Goal: Task Accomplishment & Management: Manage account settings

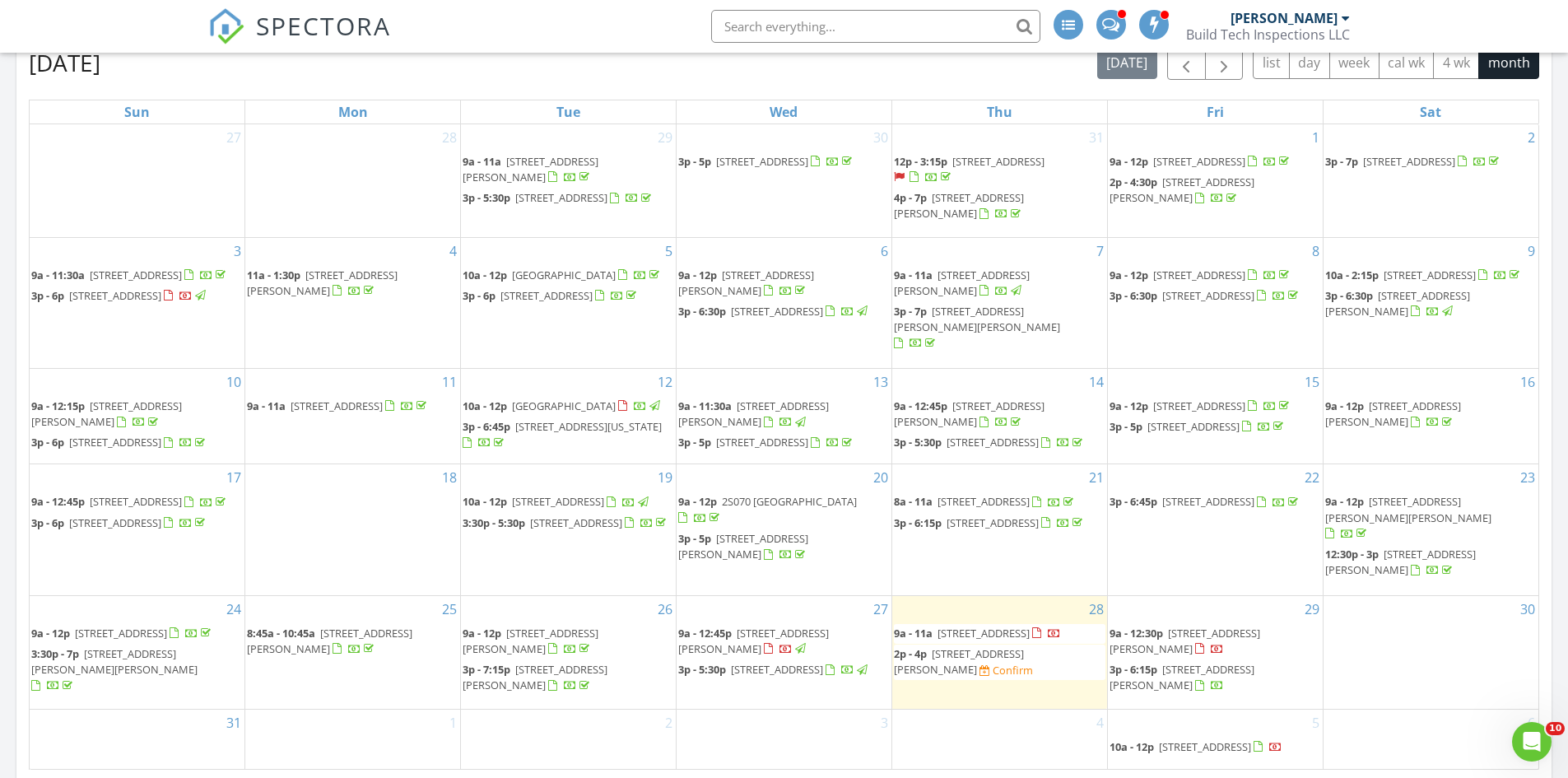
scroll to position [740, 0]
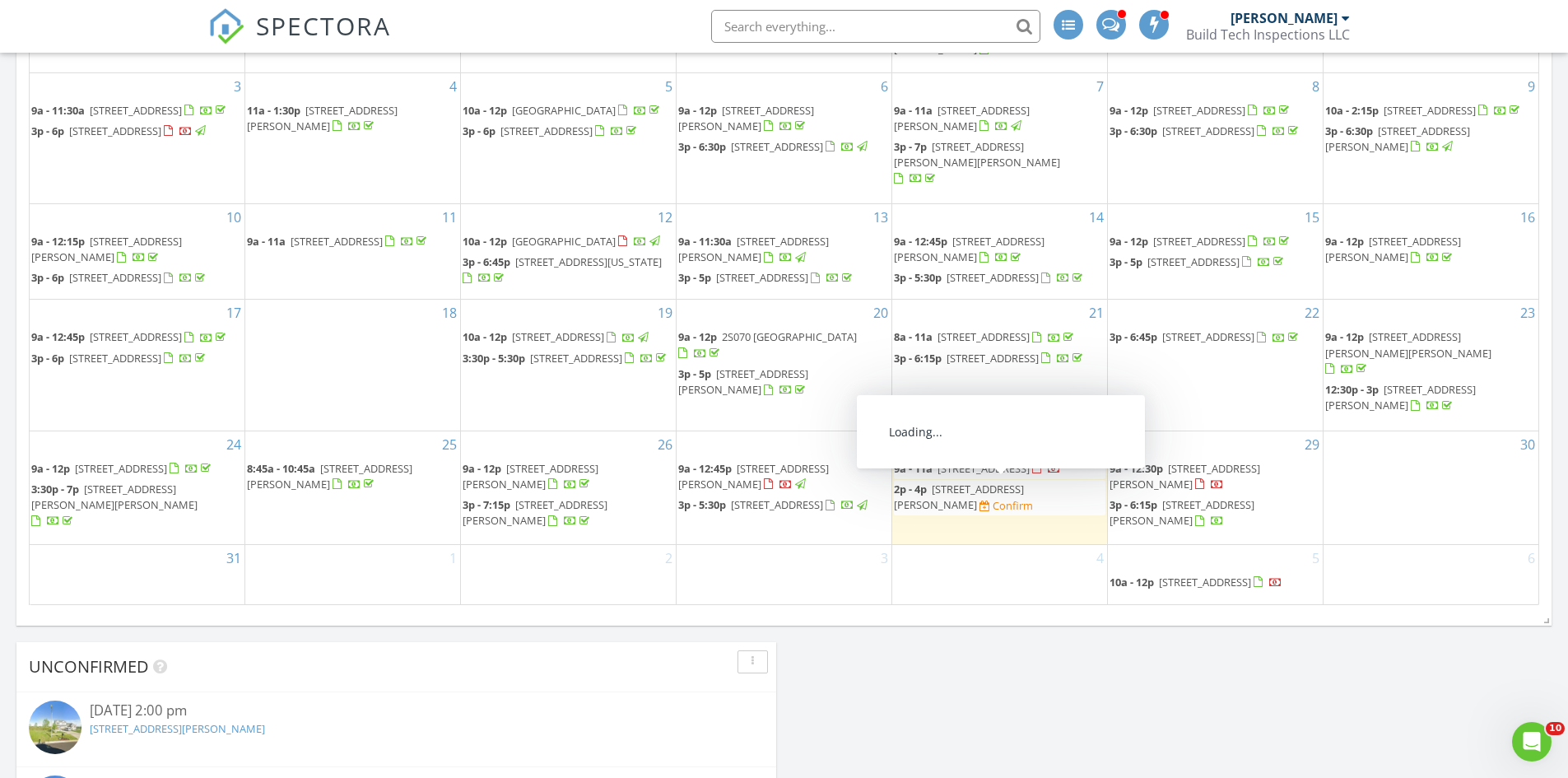
click at [992, 488] on span "2864 Cryder Way, Yorkville 60560" at bounding box center [959, 497] width 131 height 31
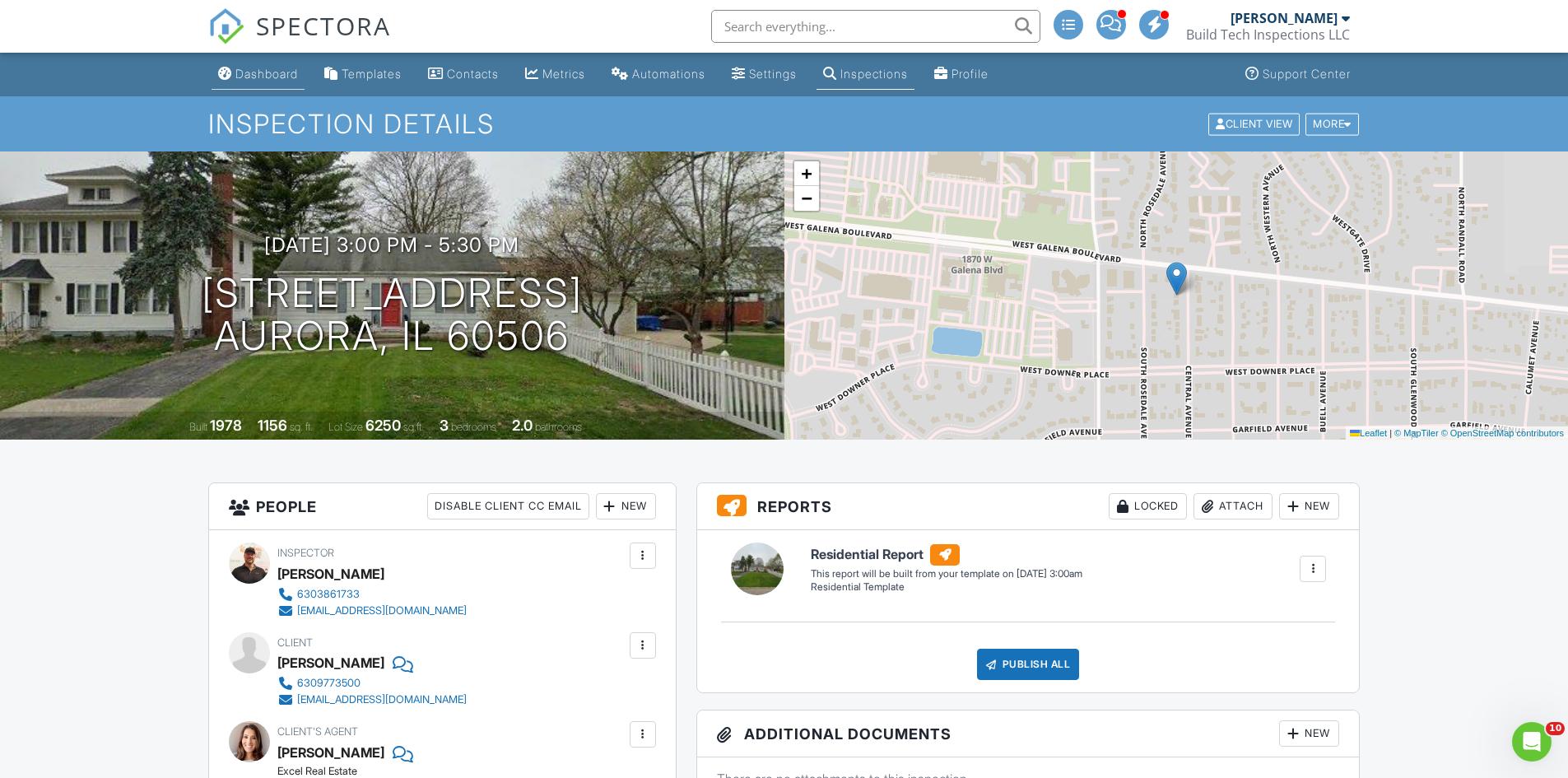
click at [278, 71] on div "Dashboard" at bounding box center [267, 73] width 63 height 14
